Goal: Task Accomplishment & Management: Use online tool/utility

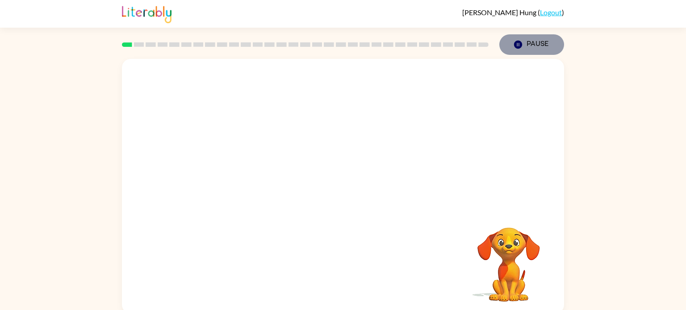
click at [528, 42] on button "Pause Pause" at bounding box center [531, 44] width 65 height 21
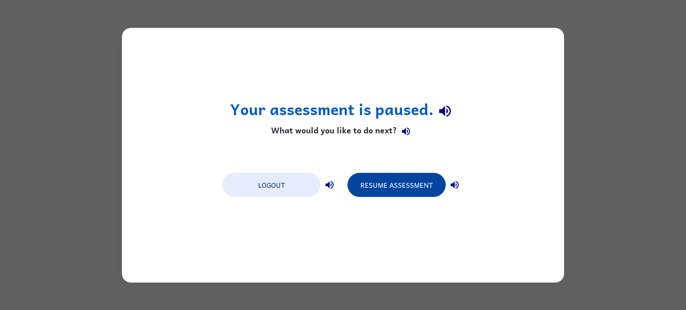
click at [416, 173] on button "Resume Assessment" at bounding box center [396, 185] width 98 height 24
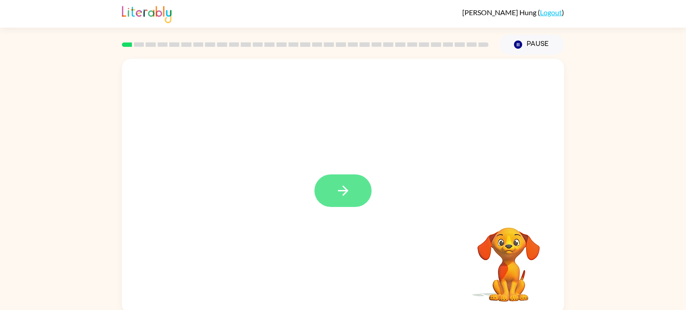
click at [349, 206] on button "button" at bounding box center [342, 191] width 57 height 33
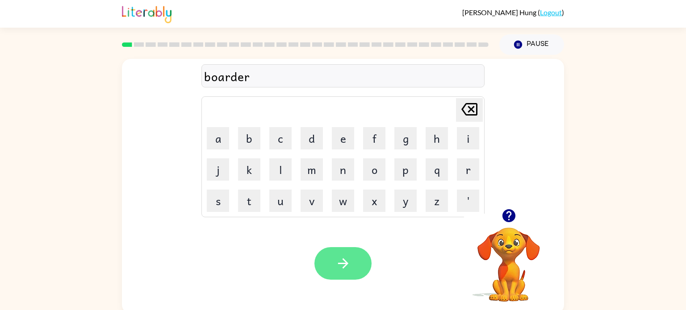
click at [341, 256] on icon "button" at bounding box center [343, 264] width 16 height 16
click at [333, 273] on button "button" at bounding box center [342, 263] width 57 height 33
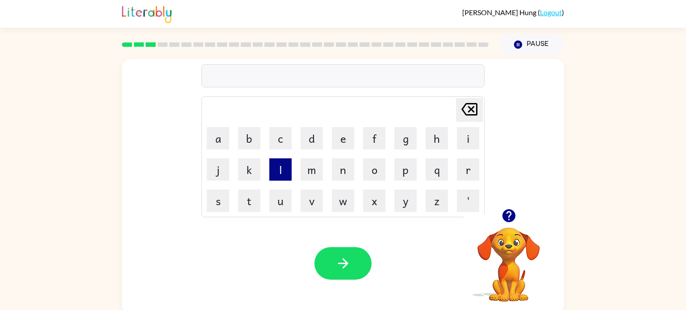
click at [283, 167] on button "l" at bounding box center [280, 169] width 22 height 22
click at [376, 169] on button "o" at bounding box center [374, 169] width 22 height 22
click at [212, 145] on button "a" at bounding box center [218, 138] width 22 height 22
click at [282, 132] on button "c" at bounding box center [280, 138] width 22 height 22
click at [208, 138] on button "a" at bounding box center [218, 138] width 22 height 22
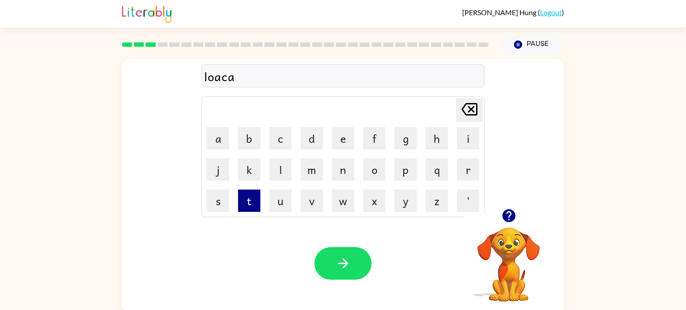
click at [244, 199] on button "t" at bounding box center [249, 201] width 22 height 22
click at [343, 134] on button "e" at bounding box center [343, 138] width 22 height 22
click at [221, 79] on div "loacate" at bounding box center [343, 76] width 278 height 19
click at [421, 65] on div "loacat" at bounding box center [342, 75] width 283 height 23
click at [465, 108] on icon "[PERSON_NAME] last character input" at bounding box center [468, 109] width 21 height 21
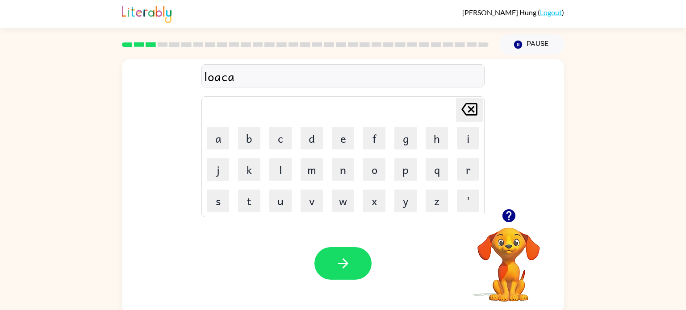
click at [465, 108] on icon "[PERSON_NAME] last character input" at bounding box center [468, 109] width 21 height 21
type button "delete"
click at [346, 262] on icon "button" at bounding box center [342, 263] width 10 height 10
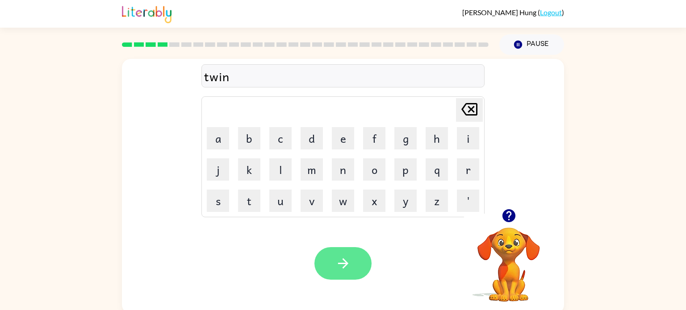
click at [332, 254] on button "button" at bounding box center [342, 263] width 57 height 33
click at [343, 264] on icon "button" at bounding box center [343, 264] width 16 height 16
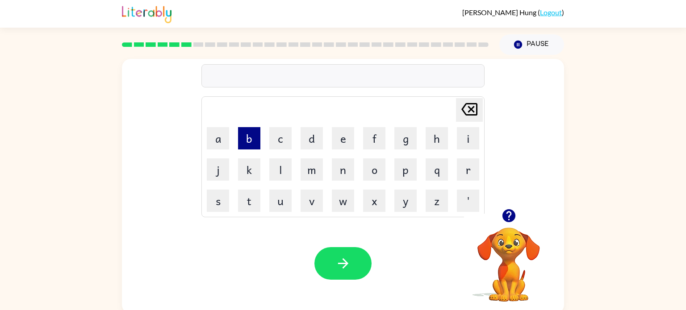
click at [245, 144] on button "b" at bounding box center [249, 138] width 22 height 22
click at [344, 144] on button "e" at bounding box center [343, 138] width 22 height 22
click at [436, 143] on button "h" at bounding box center [436, 138] width 22 height 22
click at [457, 141] on button "i" at bounding box center [468, 138] width 22 height 22
click at [344, 171] on button "n" at bounding box center [343, 169] width 22 height 22
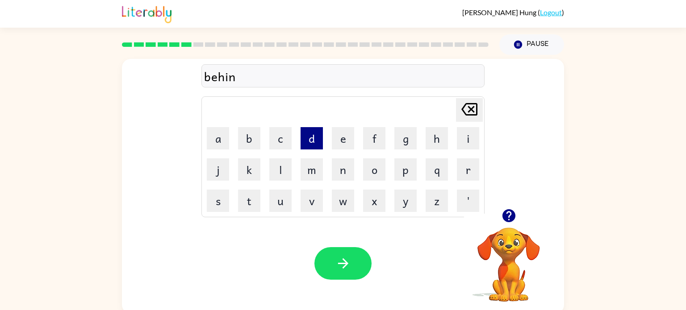
click at [308, 140] on button "d" at bounding box center [311, 138] width 22 height 22
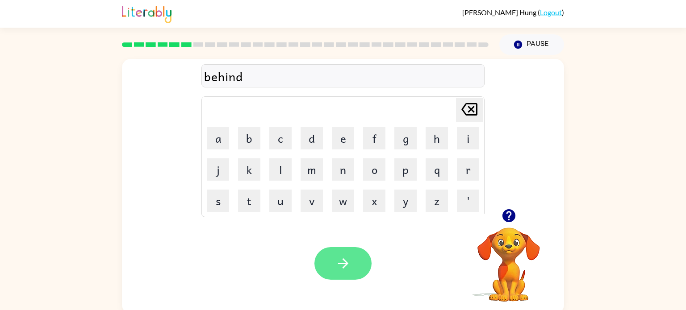
click at [366, 253] on button "button" at bounding box center [342, 263] width 57 height 33
click at [361, 272] on button "button" at bounding box center [342, 263] width 57 height 33
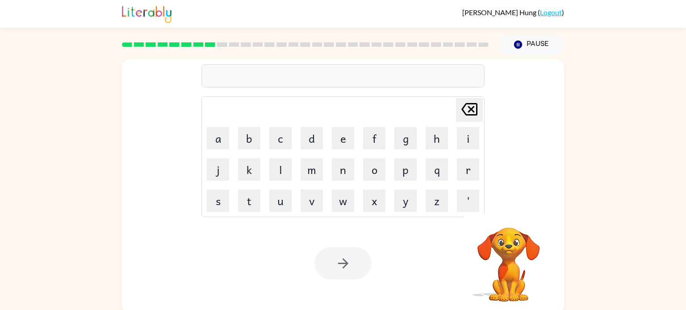
click at [362, 272] on div at bounding box center [342, 263] width 57 height 33
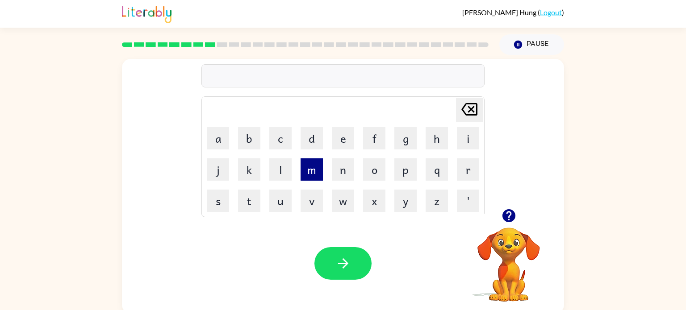
click at [308, 163] on button "m" at bounding box center [311, 169] width 22 height 22
click at [470, 144] on button "i" at bounding box center [468, 138] width 22 height 22
click at [470, 165] on button "r" at bounding box center [468, 169] width 22 height 22
click at [218, 133] on button "a" at bounding box center [218, 138] width 22 height 22
click at [278, 136] on button "c" at bounding box center [280, 138] width 22 height 22
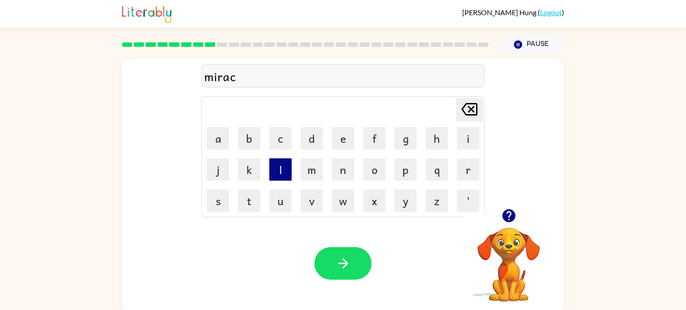
click at [287, 171] on button "l" at bounding box center [280, 169] width 22 height 22
click at [342, 129] on button "e" at bounding box center [343, 138] width 22 height 22
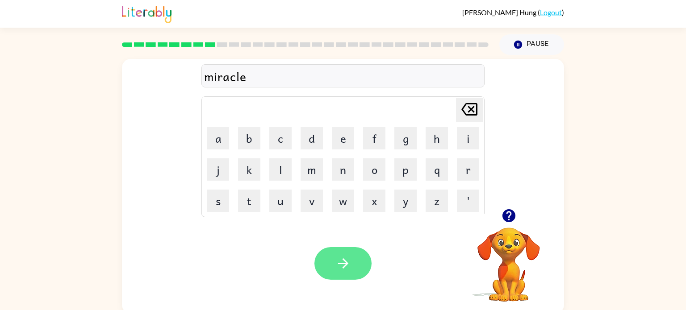
click at [345, 261] on icon "button" at bounding box center [342, 263] width 10 height 10
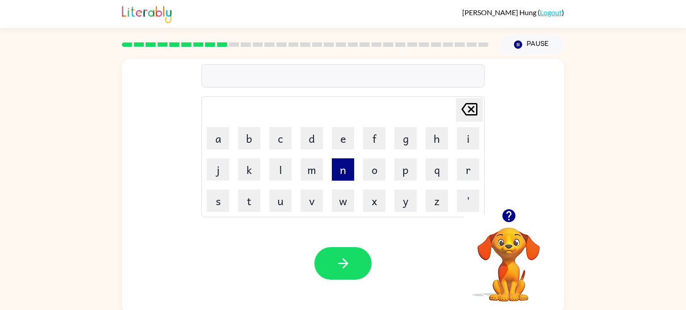
click at [344, 166] on button "n" at bounding box center [343, 169] width 22 height 22
click at [470, 142] on button "i" at bounding box center [468, 138] width 22 height 22
click at [316, 175] on button "m" at bounding box center [311, 169] width 22 height 22
click at [262, 142] on td "b" at bounding box center [249, 138] width 30 height 30
click at [251, 141] on button "b" at bounding box center [249, 138] width 22 height 22
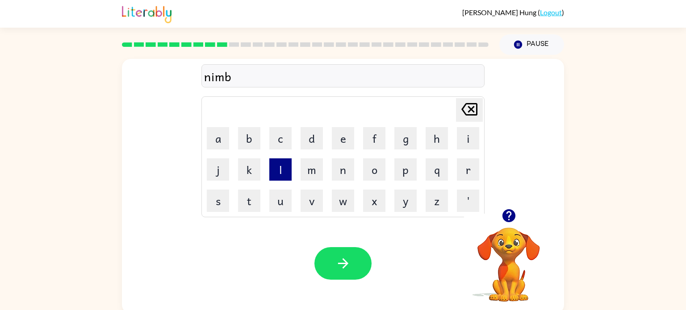
click at [277, 170] on button "l" at bounding box center [280, 169] width 22 height 22
click at [342, 138] on button "e" at bounding box center [343, 138] width 22 height 22
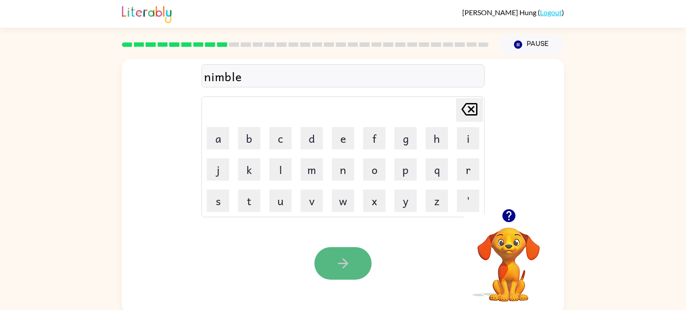
click at [329, 272] on button "button" at bounding box center [342, 263] width 57 height 33
click at [333, 253] on button "button" at bounding box center [342, 263] width 57 height 33
click at [358, 249] on button "button" at bounding box center [342, 263] width 57 height 33
click at [321, 270] on button "button" at bounding box center [342, 263] width 57 height 33
click at [353, 265] on button "button" at bounding box center [342, 263] width 57 height 33
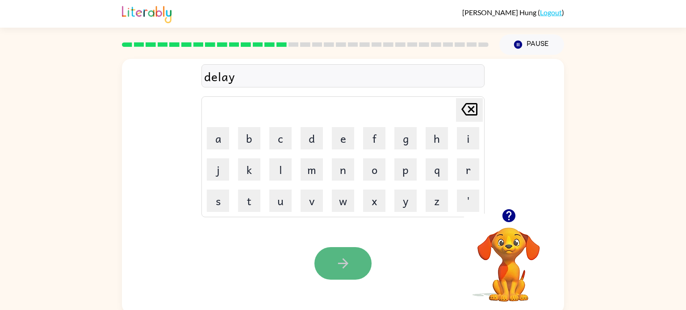
click at [353, 260] on button "button" at bounding box center [342, 263] width 57 height 33
click at [363, 259] on button "button" at bounding box center [342, 263] width 57 height 33
click at [343, 260] on icon "button" at bounding box center [342, 263] width 10 height 10
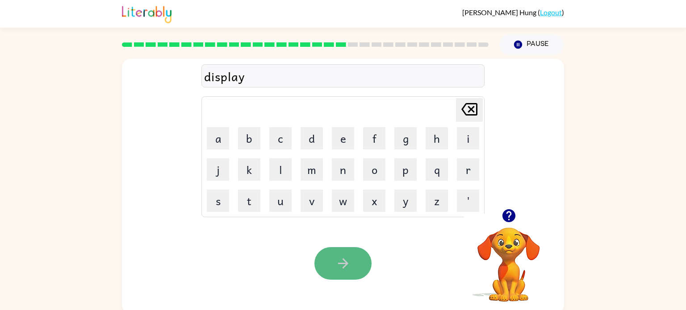
click at [339, 257] on icon "button" at bounding box center [343, 264] width 16 height 16
click at [338, 264] on icon "button" at bounding box center [343, 264] width 16 height 16
click at [344, 254] on button "button" at bounding box center [342, 263] width 57 height 33
click at [343, 254] on button "button" at bounding box center [342, 263] width 57 height 33
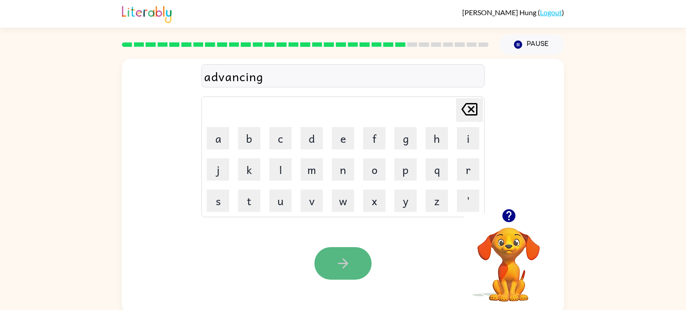
click at [342, 255] on button "button" at bounding box center [342, 263] width 57 height 33
click at [344, 259] on icon "button" at bounding box center [343, 264] width 16 height 16
click at [342, 258] on icon "button" at bounding box center [343, 264] width 16 height 16
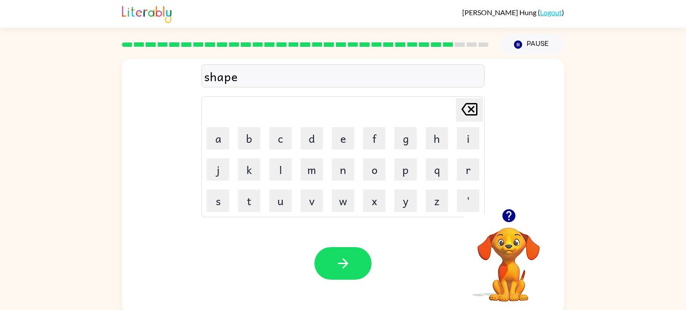
click at [342, 258] on icon "button" at bounding box center [343, 264] width 16 height 16
click at [339, 274] on button "button" at bounding box center [342, 263] width 57 height 33
click at [342, 262] on icon "button" at bounding box center [343, 264] width 16 height 16
